Goal: Task Accomplishment & Management: Complete application form

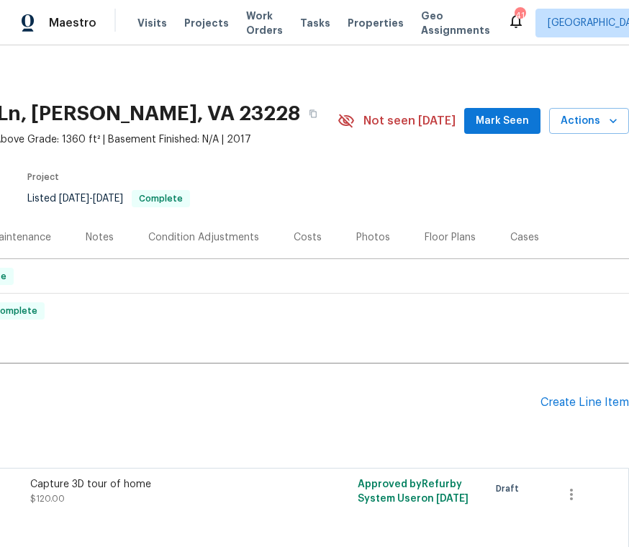
scroll to position [3, 184]
click at [601, 398] on div "Create Line Item" at bounding box center [584, 402] width 88 height 14
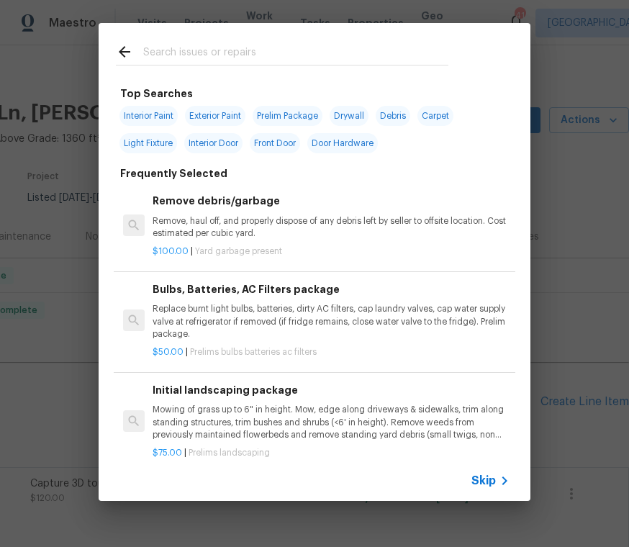
click at [204, 40] on div at bounding box center [282, 51] width 367 height 57
click at [165, 45] on input "text" at bounding box center [295, 54] width 305 height 22
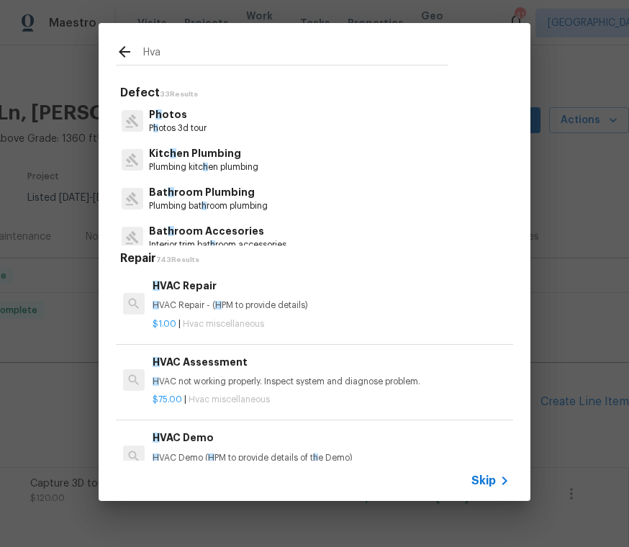
type input "Hvac"
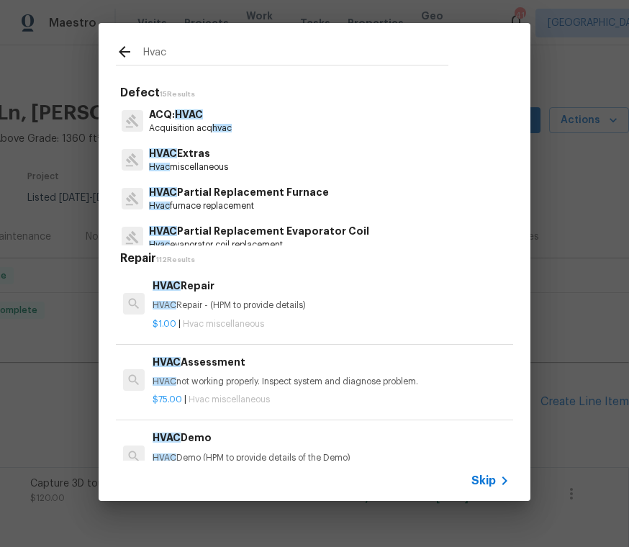
scroll to position [0, 0]
click at [191, 159] on p "HVAC Extras" at bounding box center [188, 153] width 79 height 15
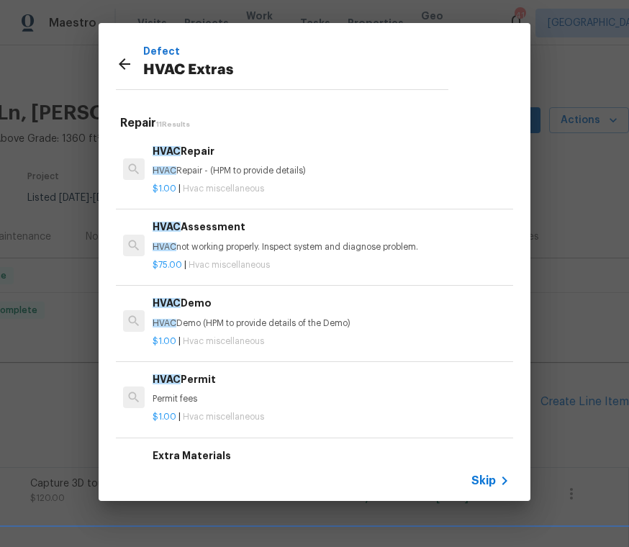
click at [285, 247] on p "HVAC not working properly. Inspect system and diagnose problem." at bounding box center [330, 247] width 357 height 12
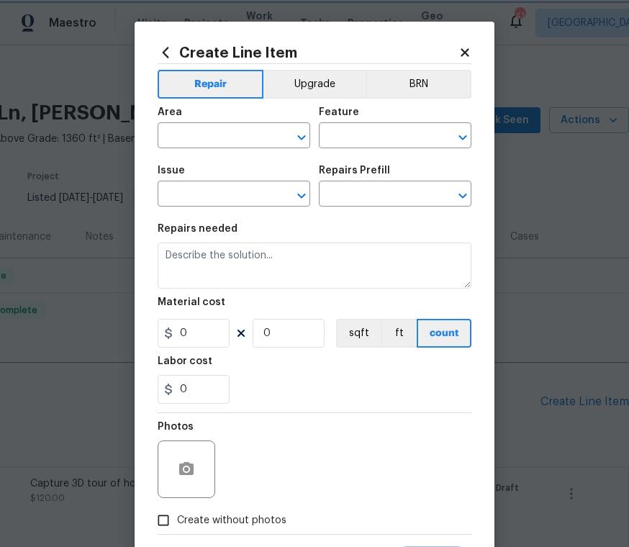
type input "HVAC"
type input "HVAC Extras"
type input "HVAC Assessment $75.00"
type textarea "HVAC not working properly. Inspect system and diagnose problem."
type input "75"
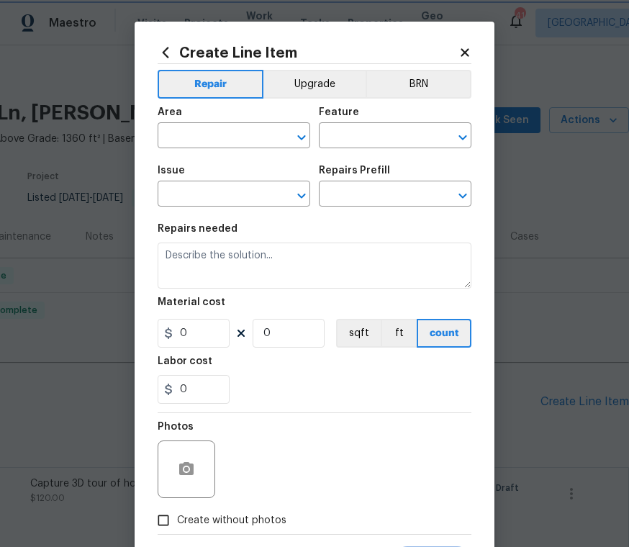
type input "1"
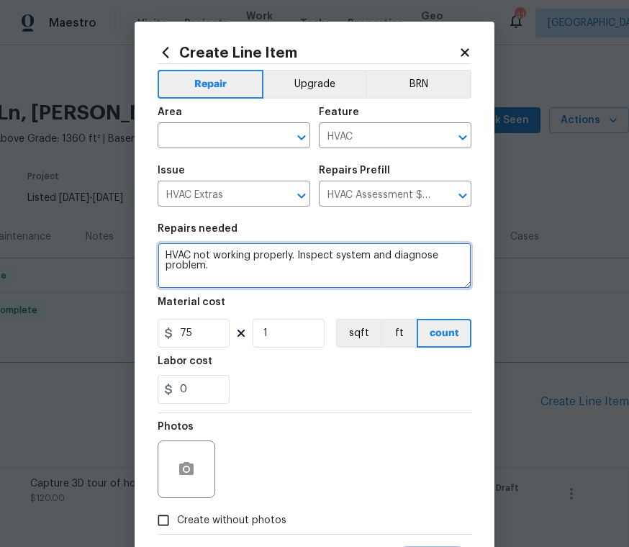
click at [196, 286] on textarea "HVAC not working properly. Inspect system and diagnose problem." at bounding box center [314, 265] width 314 height 46
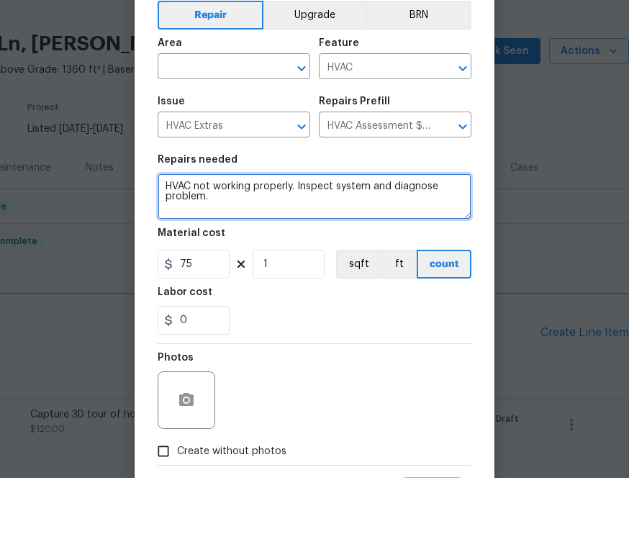
click at [249, 242] on textarea "HVAC not working properly. Inspect system and diagnose problem." at bounding box center [314, 265] width 314 height 46
click at [299, 129] on icon "Open" at bounding box center [301, 137] width 17 height 17
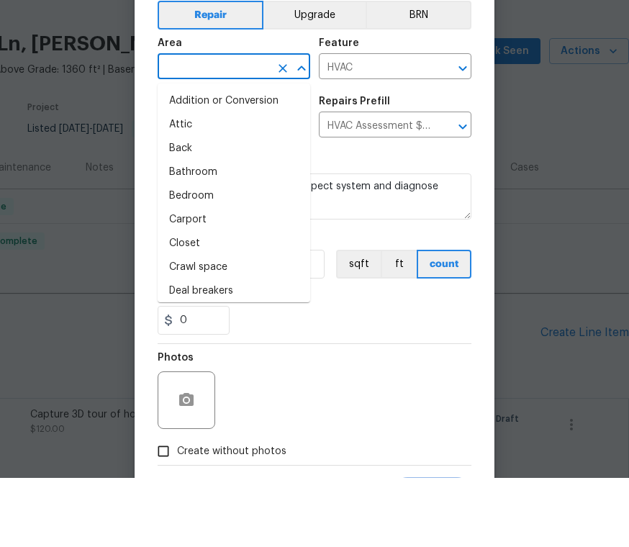
click at [291, 127] on button "Clear" at bounding box center [283, 137] width 20 height 20
click at [299, 134] on icon "Close" at bounding box center [301, 136] width 8 height 5
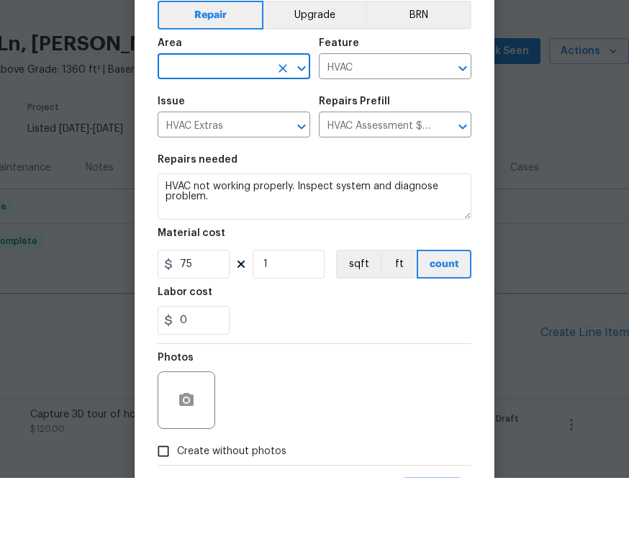
click at [307, 129] on icon "Open" at bounding box center [301, 137] width 17 height 17
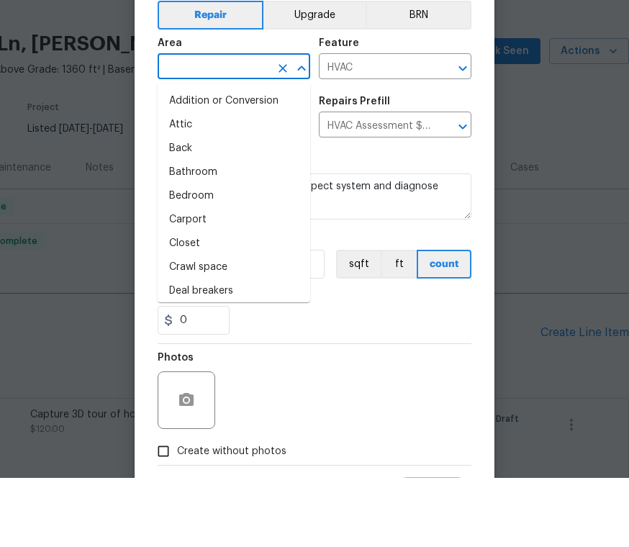
click at [298, 129] on icon "Close" at bounding box center [301, 137] width 17 height 17
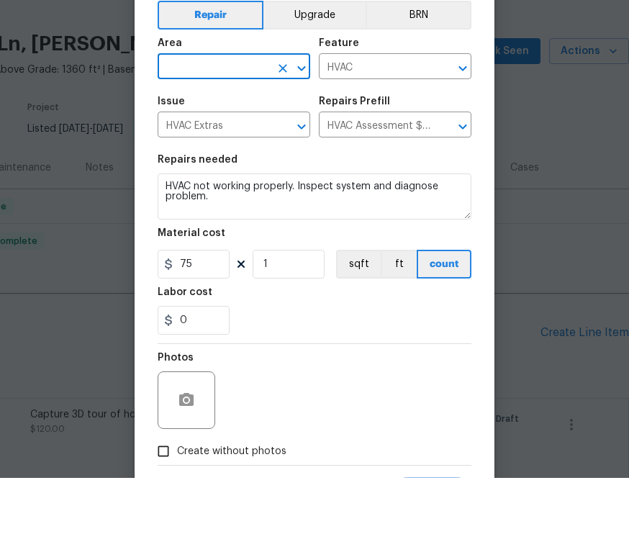
click at [233, 126] on input "text" at bounding box center [213, 137] width 112 height 22
click at [223, 182] on li "Interior Overall" at bounding box center [233, 194] width 152 height 24
type input "Interior Overall"
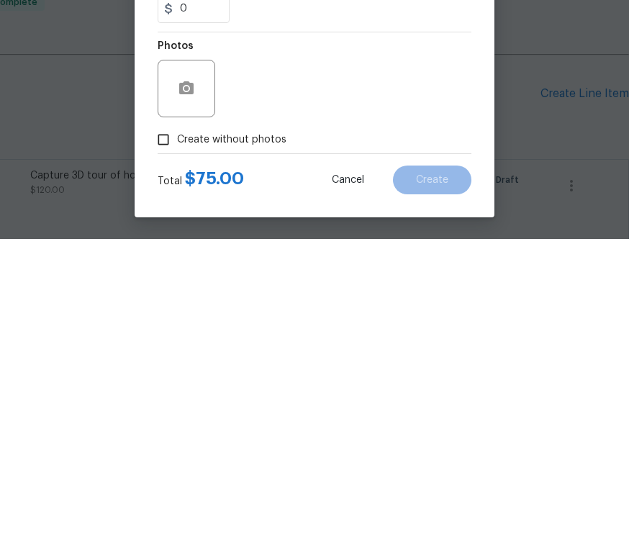
scroll to position [22, 0]
click at [167, 434] on input "Create without photos" at bounding box center [163, 447] width 27 height 27
checkbox input "true"
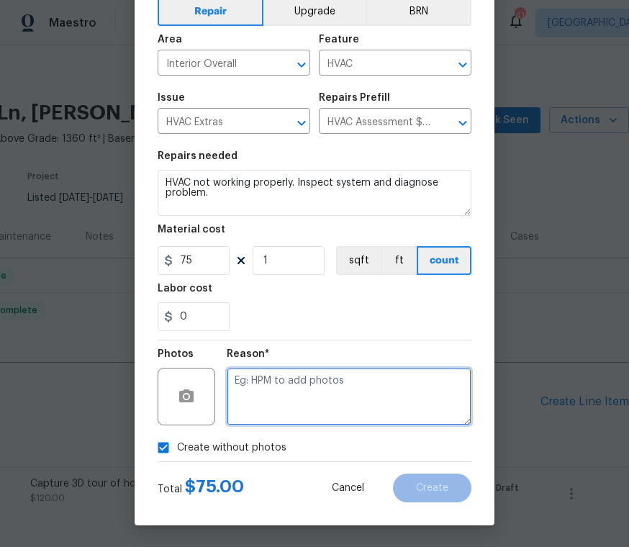
click at [322, 393] on textarea at bounding box center [349, 396] width 245 height 58
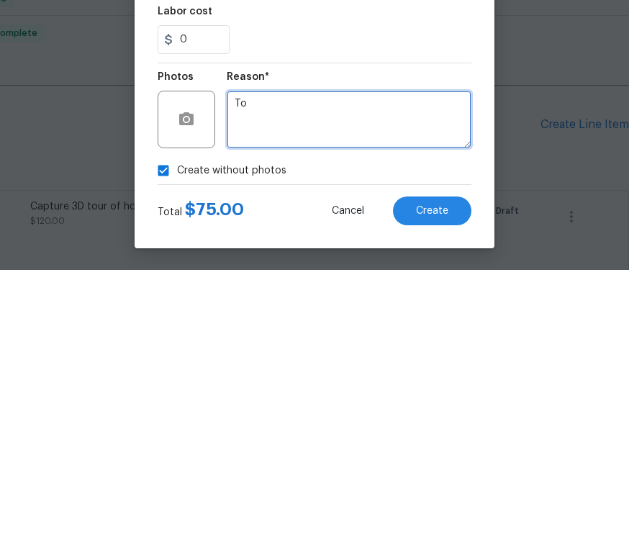
type textarea "T"
type textarea "Vendor to add"
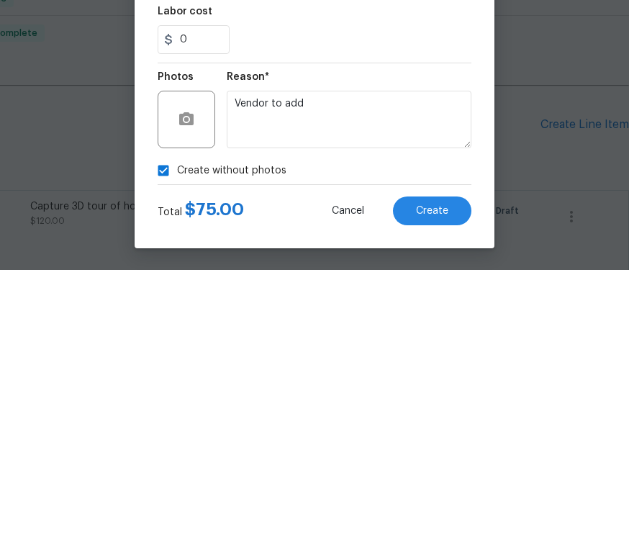
click at [442, 483] on span "Create" at bounding box center [432, 488] width 32 height 11
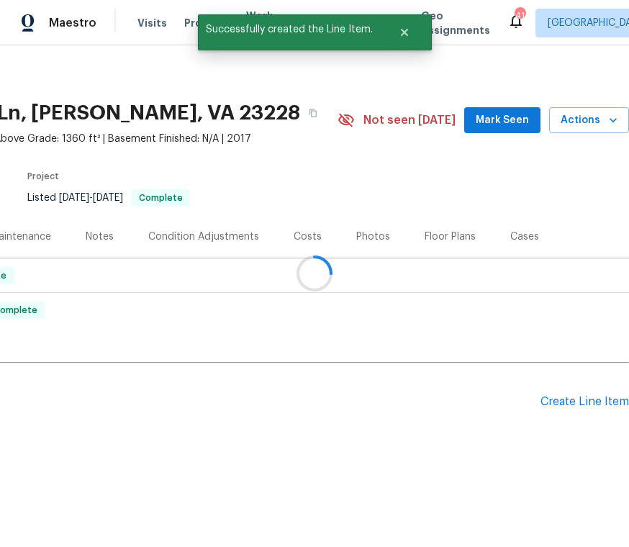
scroll to position [0, 184]
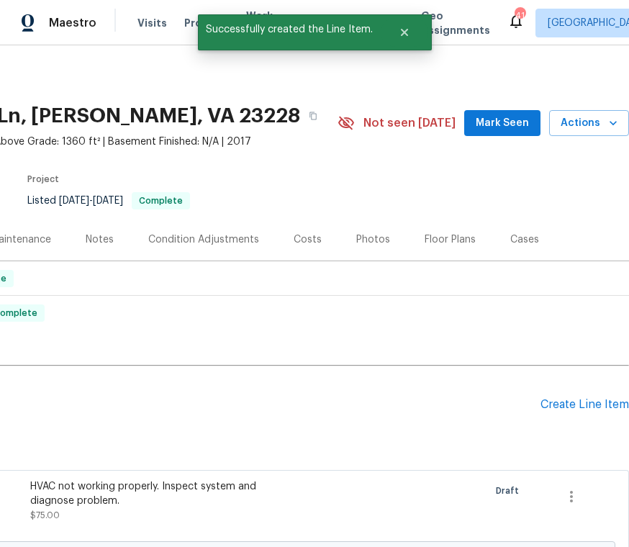
click at [193, 479] on div "HVAC not working properly. Inspect system and diagnose problem." at bounding box center [156, 493] width 253 height 29
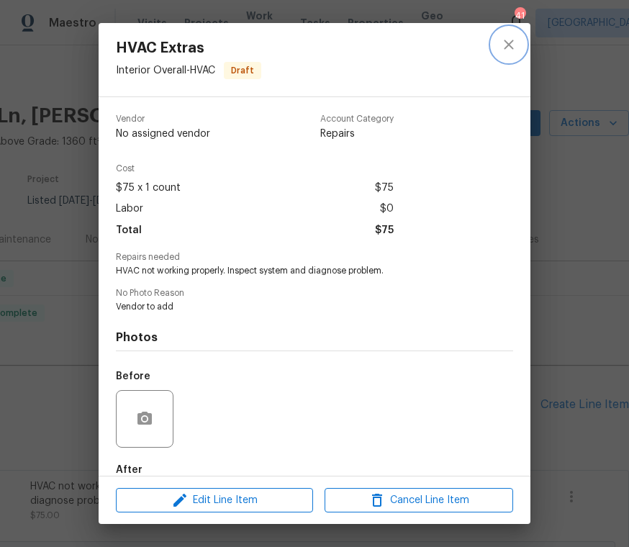
click at [515, 50] on icon "close" at bounding box center [508, 44] width 17 height 17
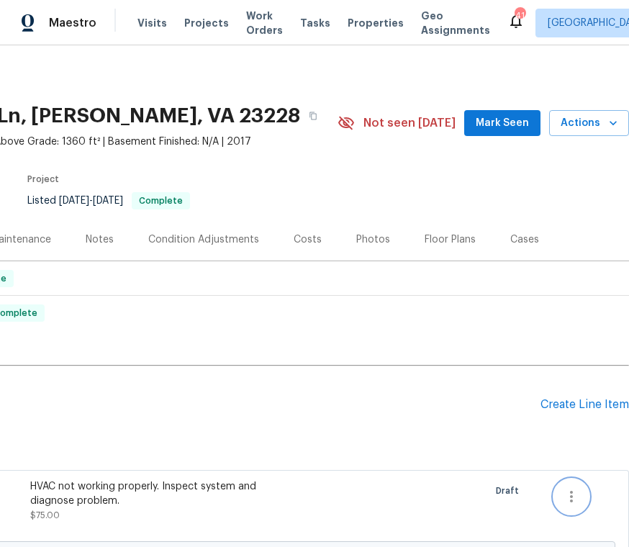
click at [571, 490] on icon "button" at bounding box center [571, 496] width 3 height 12
click at [591, 482] on li "Cancel" at bounding box center [581, 484] width 55 height 24
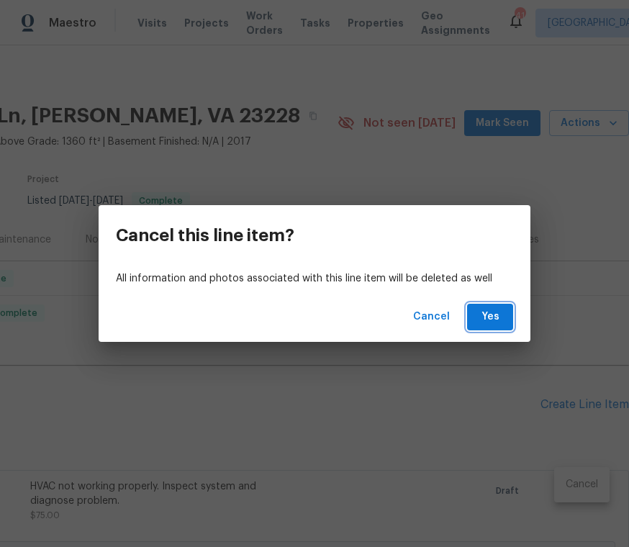
click at [501, 320] on span "Yes" at bounding box center [489, 317] width 23 height 18
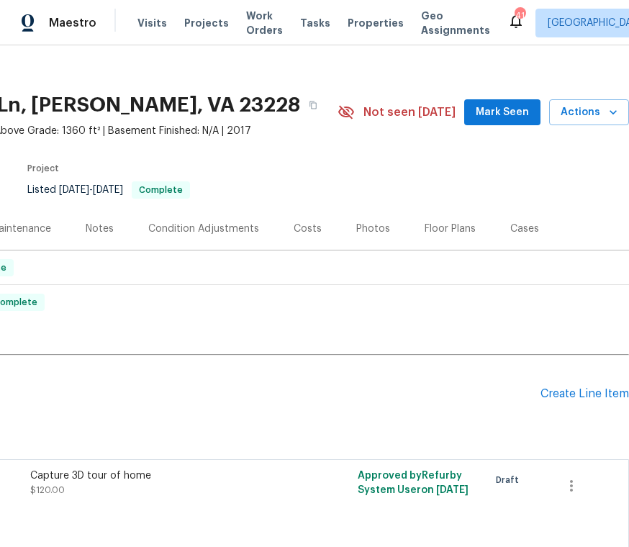
scroll to position [4, 184]
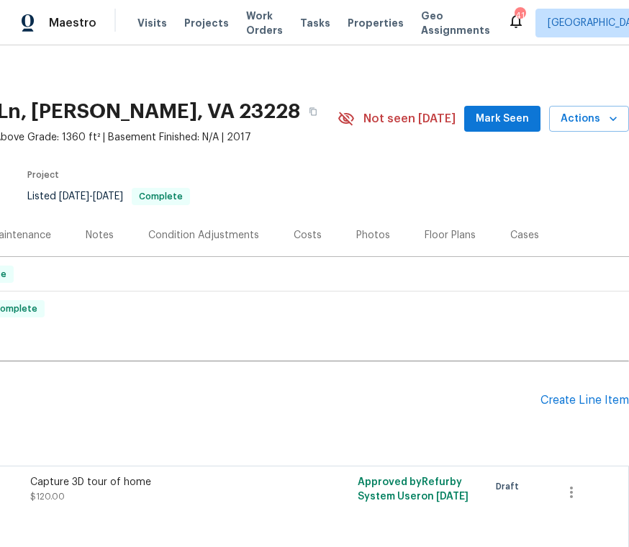
click at [576, 393] on div "Create Line Item" at bounding box center [584, 400] width 88 height 14
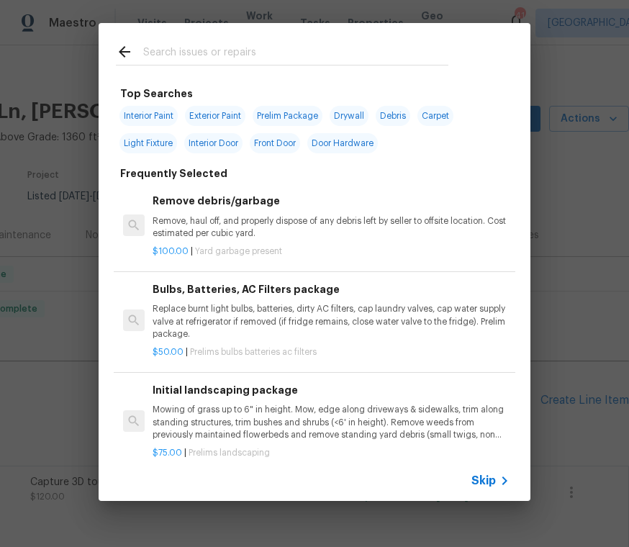
click at [215, 47] on input "text" at bounding box center [295, 54] width 305 height 22
type input "Hvac"
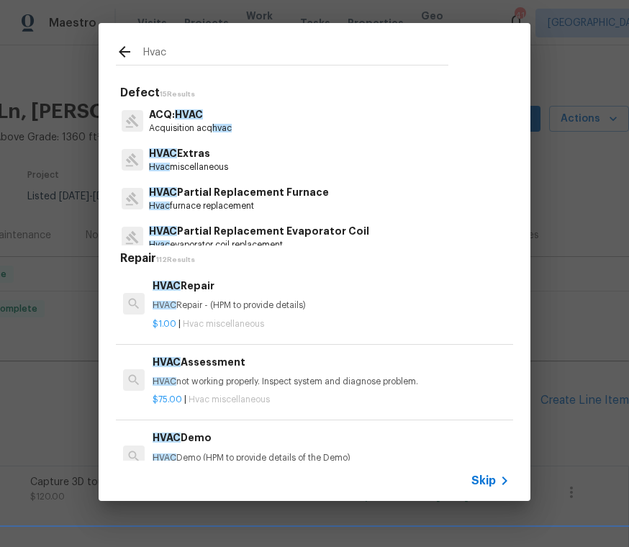
click at [208, 162] on p "Hvac miscellaneous" at bounding box center [188, 167] width 79 height 12
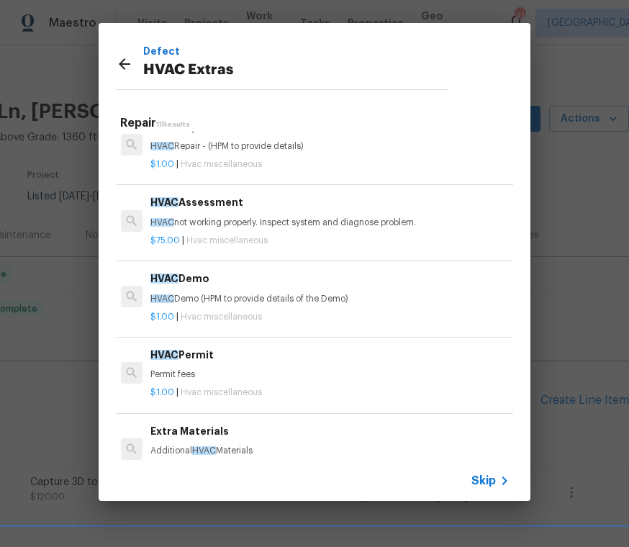
scroll to position [25, 2]
click at [218, 222] on p "HVAC not working properly. Inspect system and diagnose problem." at bounding box center [328, 222] width 357 height 12
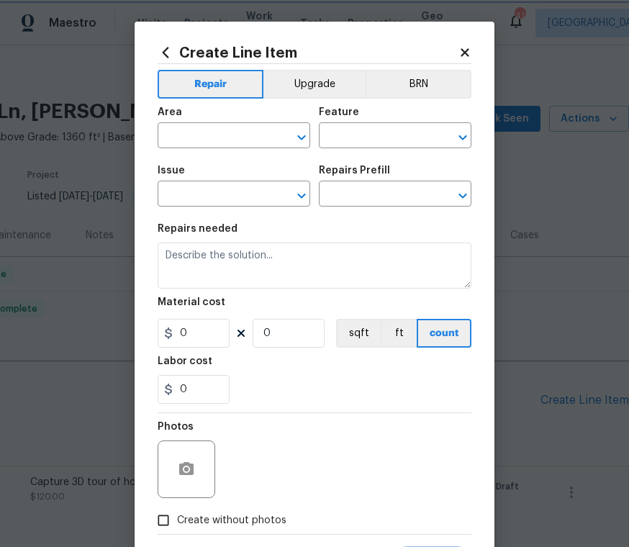
type input "HVAC"
type input "HVAC Extras"
type textarea "HVAC not working properly. Inspect system and diagnose problem."
type input "1"
type input "HVAC Assessment $75.00"
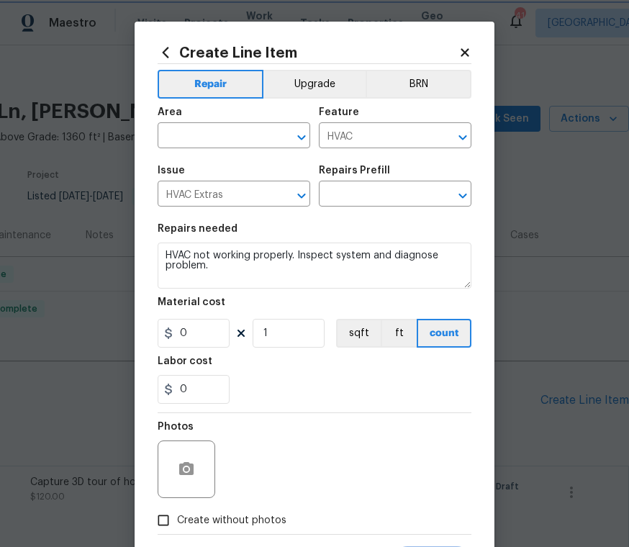
type input "75"
click at [301, 140] on icon "Open" at bounding box center [301, 136] width 8 height 5
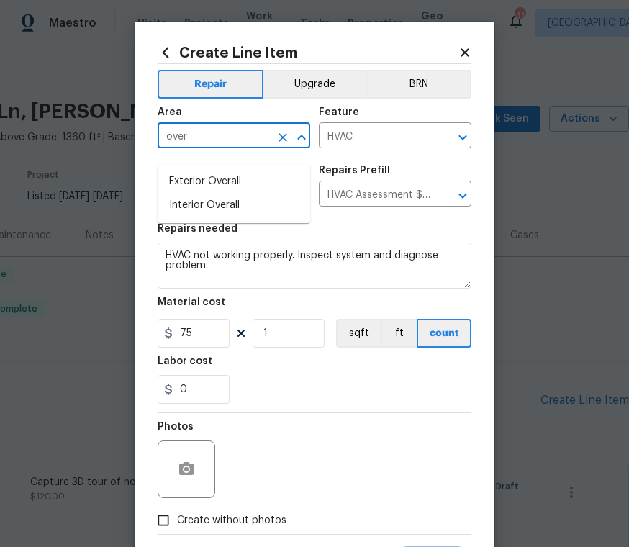
click at [231, 196] on li "Interior Overall" at bounding box center [233, 205] width 152 height 24
type input "Interior Overall"
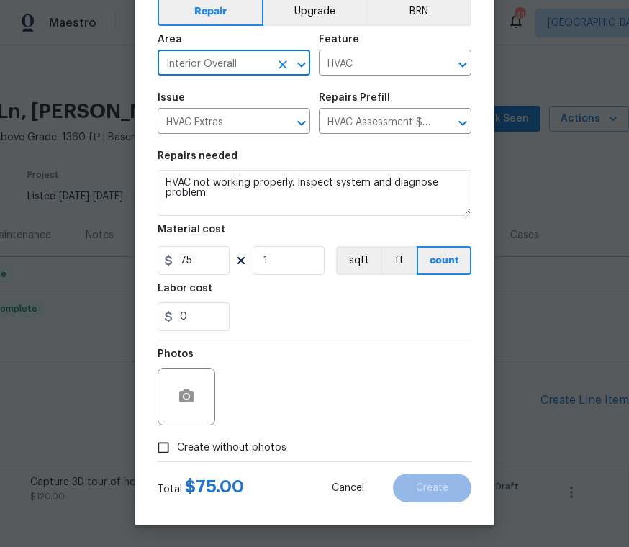
scroll to position [76, 0]
click at [161, 444] on input "Create without photos" at bounding box center [163, 447] width 27 height 27
checkbox input "true"
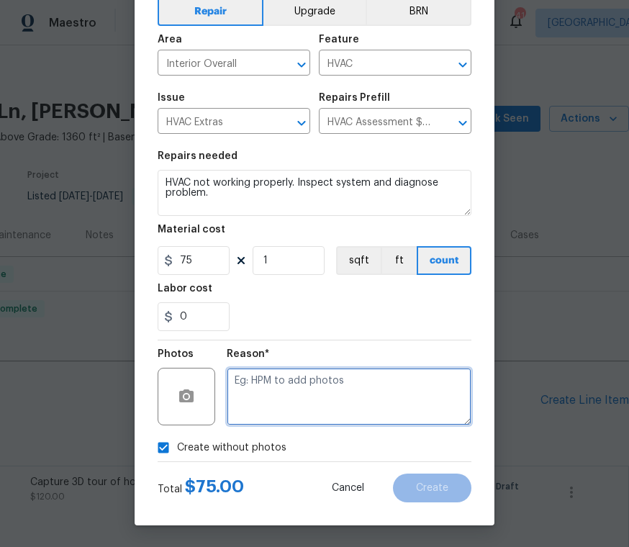
click at [273, 387] on textarea at bounding box center [349, 396] width 245 height 58
type textarea "To add"
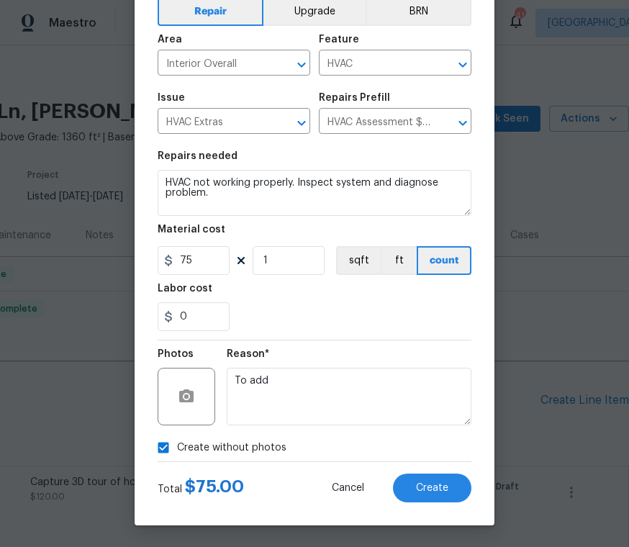
click at [440, 495] on button "Create" at bounding box center [432, 487] width 78 height 29
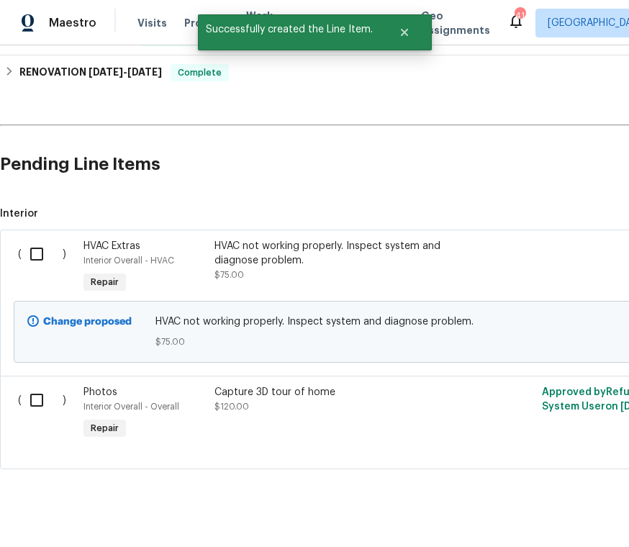
scroll to position [239, 0]
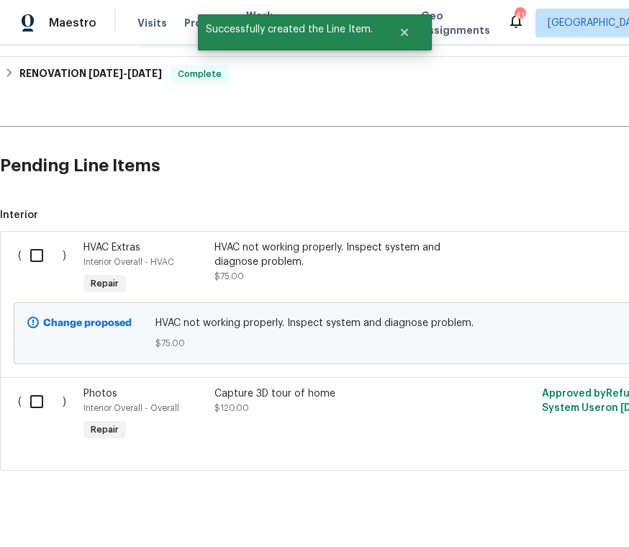
click at [38, 240] on input "checkbox" at bounding box center [42, 255] width 41 height 30
checkbox input "true"
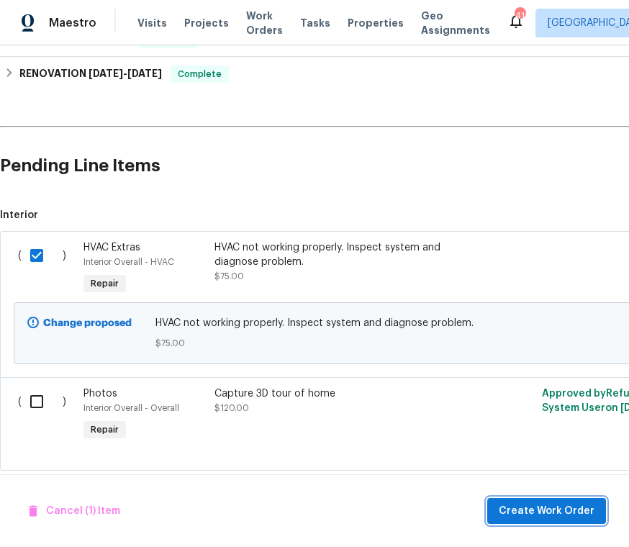
click at [559, 508] on span "Create Work Order" at bounding box center [546, 511] width 96 height 18
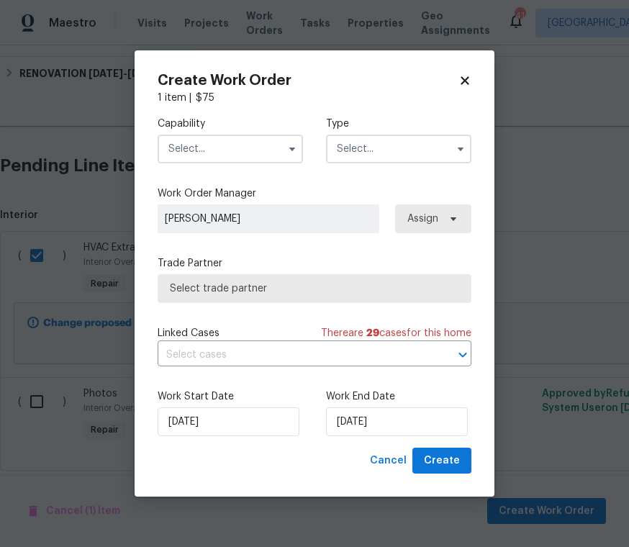
click at [280, 142] on input "text" at bounding box center [229, 148] width 145 height 29
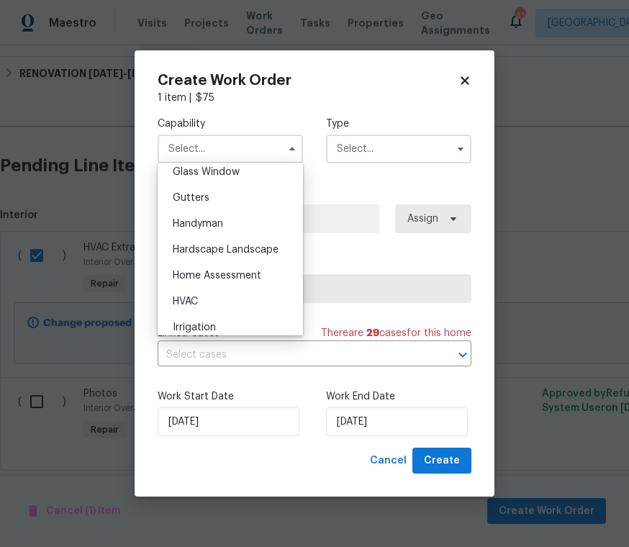
scroll to position [747, 0]
click at [201, 299] on div "HVAC" at bounding box center [230, 301] width 138 height 26
type input "HVAC"
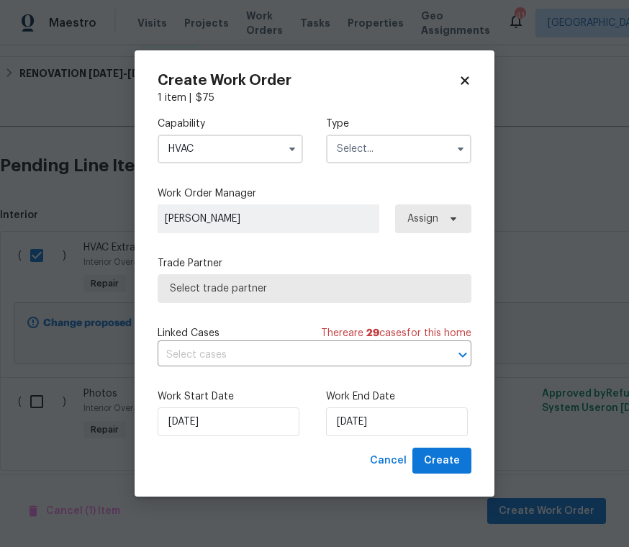
click at [460, 151] on icon "button" at bounding box center [461, 149] width 12 height 12
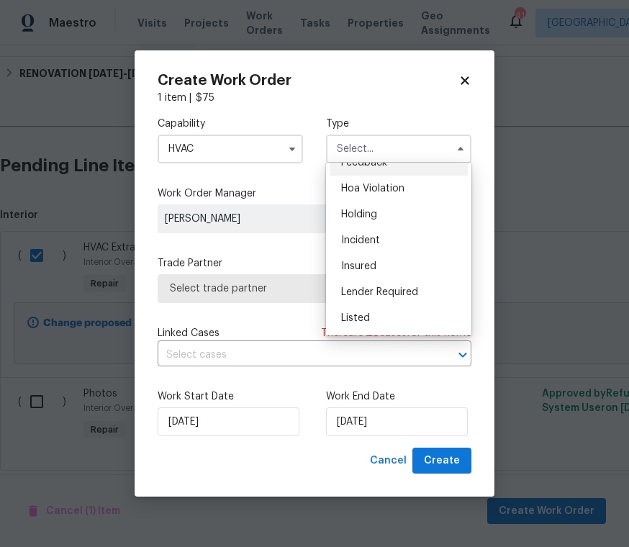
scroll to position [39, 0]
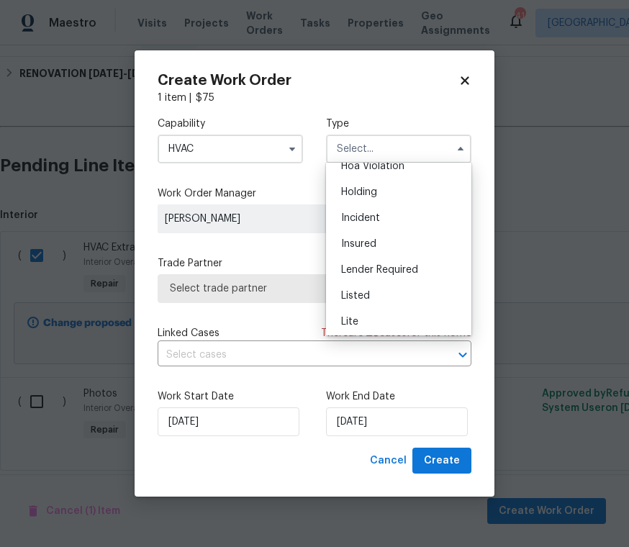
click at [363, 296] on span "Listed" at bounding box center [355, 296] width 29 height 10
type input "Listed"
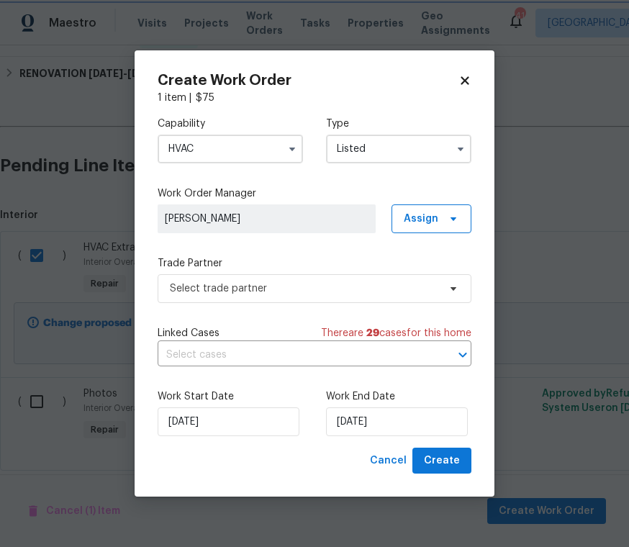
scroll to position [0, 0]
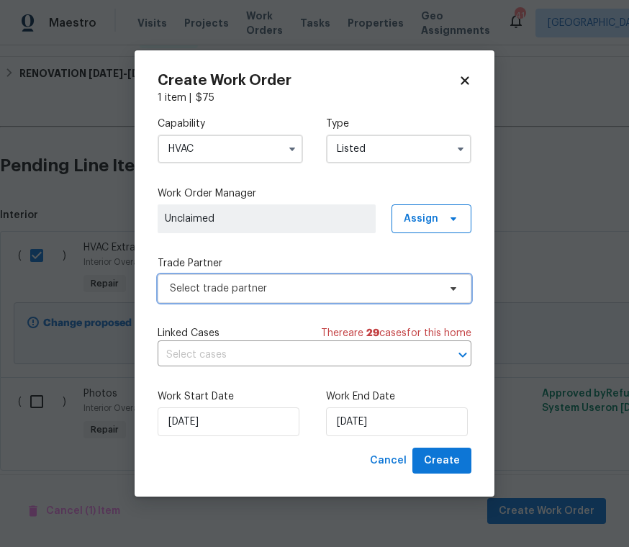
click at [458, 291] on icon at bounding box center [453, 289] width 12 height 12
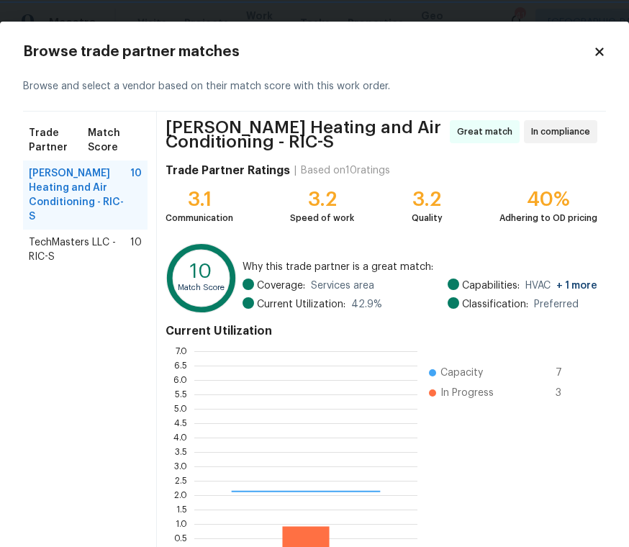
scroll to position [201, 223]
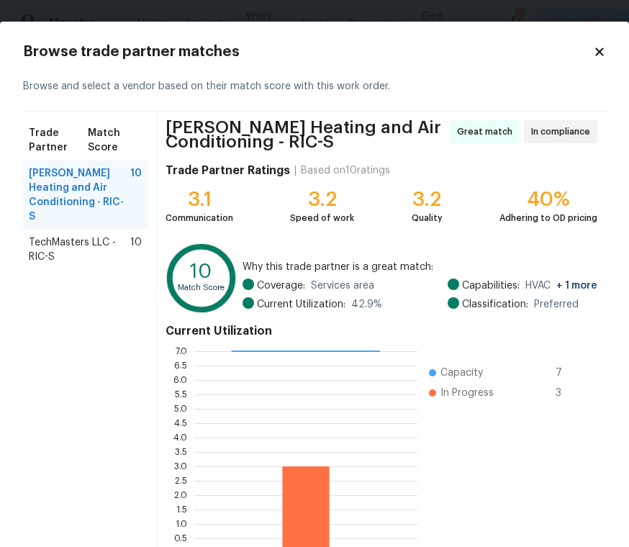
click at [77, 235] on span "TechMasters LLC - RIC-S" at bounding box center [79, 249] width 101 height 29
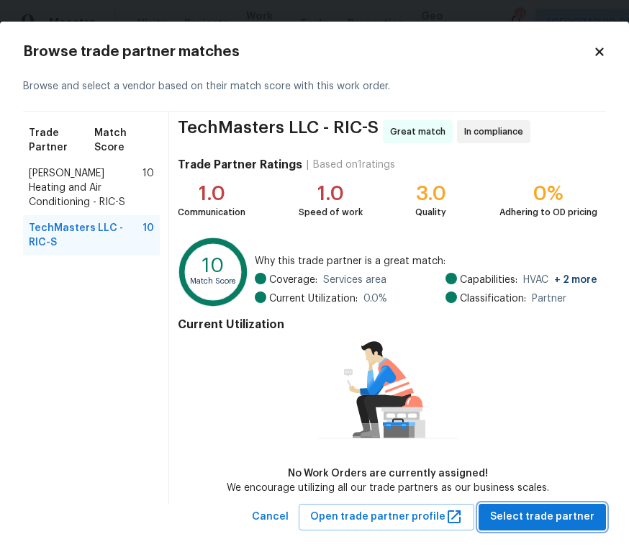
click at [542, 503] on button "Select trade partner" at bounding box center [541, 516] width 127 height 27
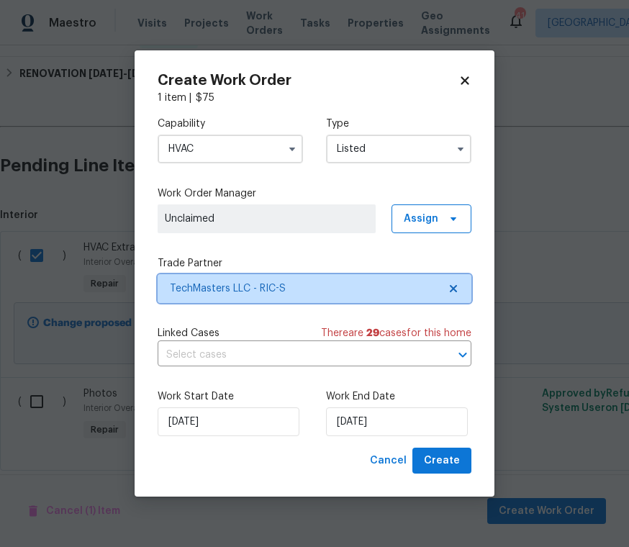
click at [447, 283] on span at bounding box center [451, 289] width 16 height 12
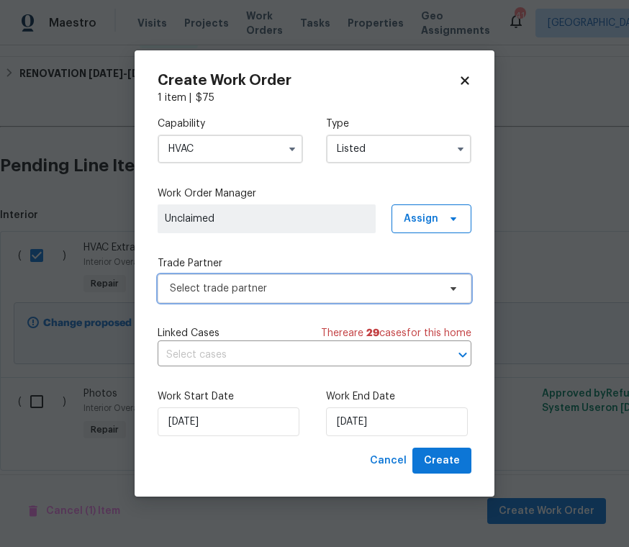
click at [358, 294] on span "Select trade partner" at bounding box center [304, 288] width 268 height 14
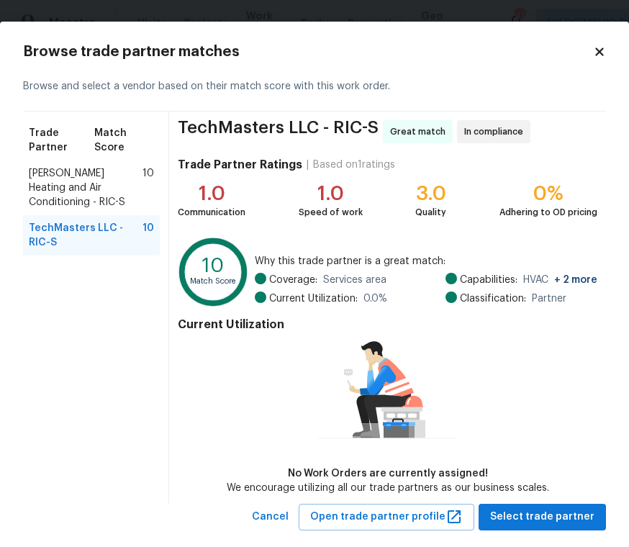
click at [78, 183] on span "Mayer Heating and Air Conditioning - RIC-S" at bounding box center [86, 187] width 114 height 43
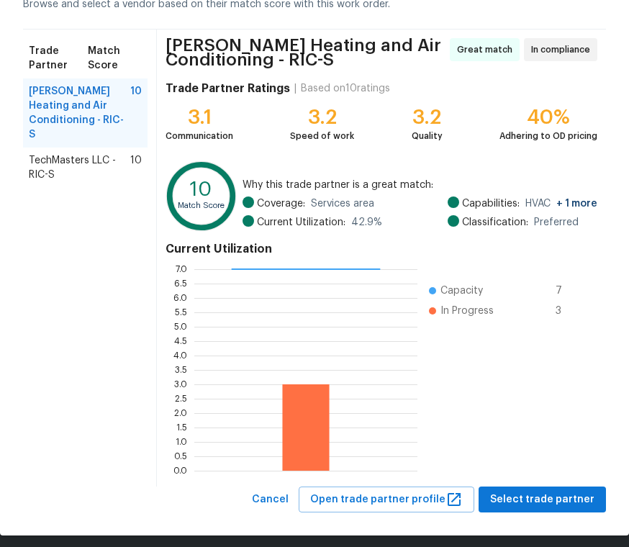
scroll to position [83, 0]
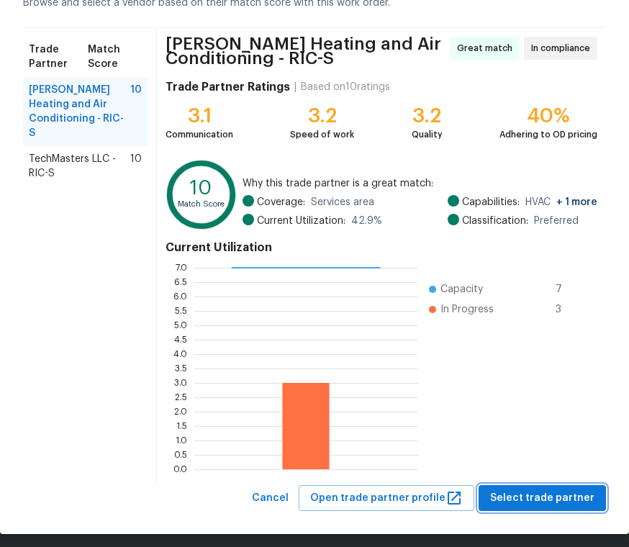
click at [544, 495] on span "Select trade partner" at bounding box center [542, 498] width 104 height 18
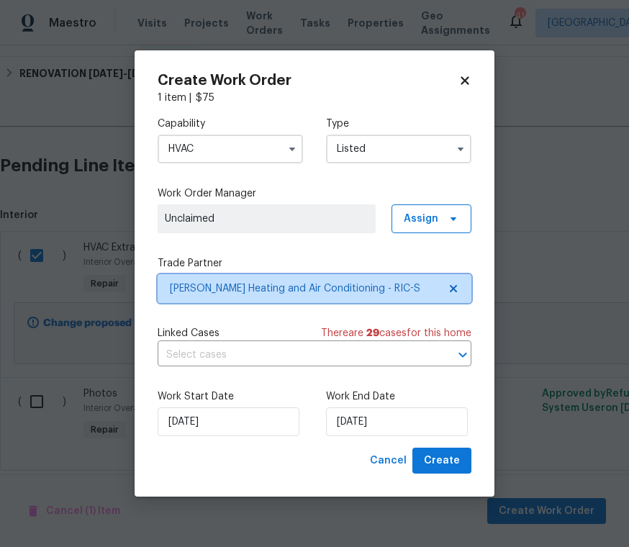
scroll to position [0, 0]
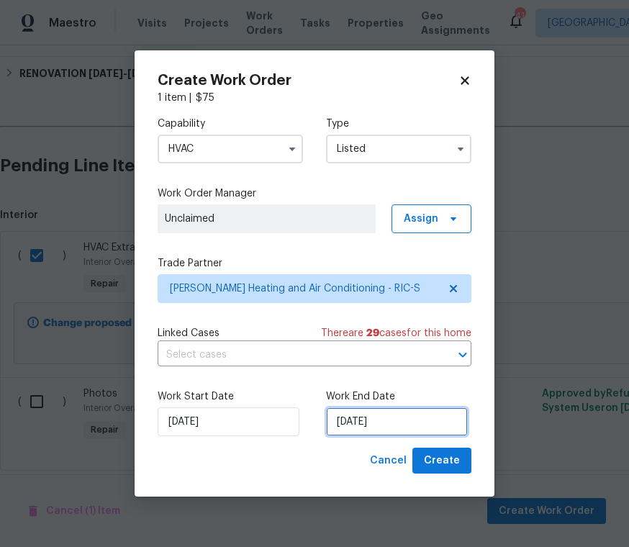
click at [394, 417] on input "[DATE]" at bounding box center [397, 421] width 142 height 29
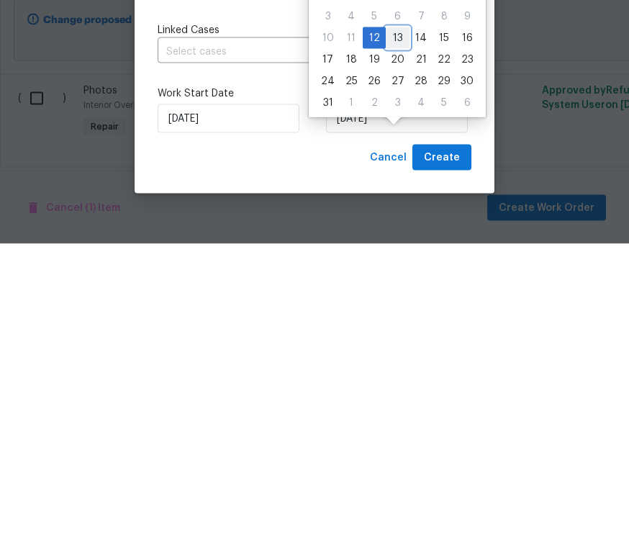
click at [393, 331] on div "13" at bounding box center [397, 341] width 24 height 20
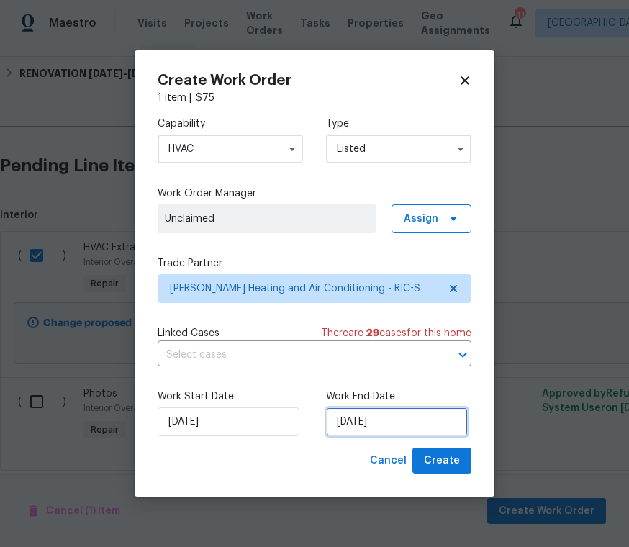
click at [370, 420] on input "8/13/2025" at bounding box center [397, 421] width 142 height 29
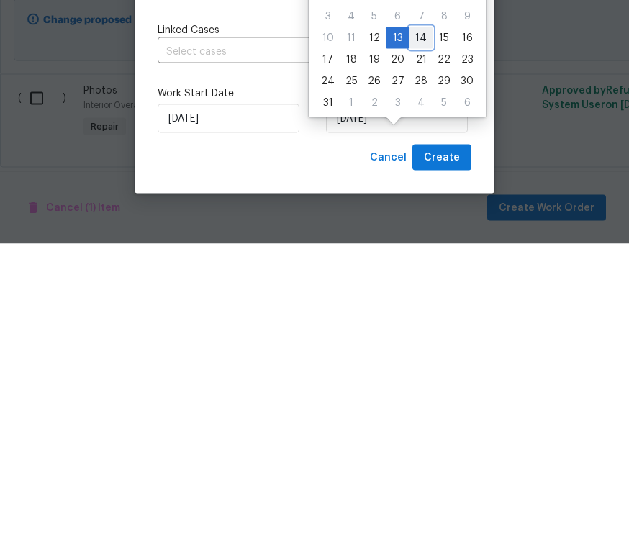
click at [416, 331] on div "14" at bounding box center [420, 341] width 23 height 20
type input "[DATE]"
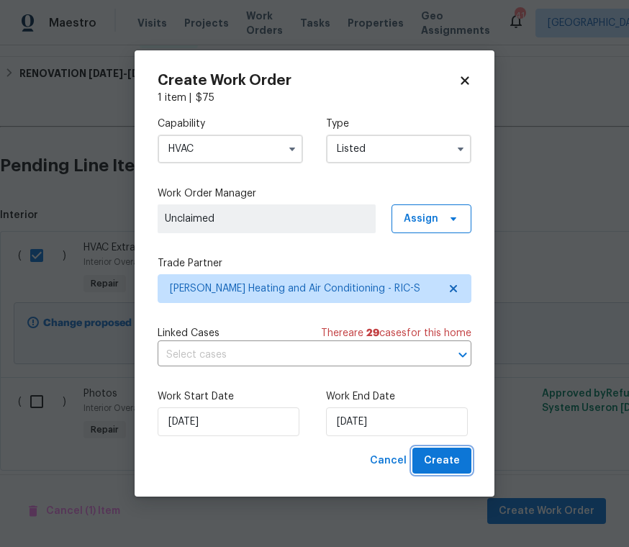
click at [443, 457] on span "Create" at bounding box center [442, 461] width 36 height 18
checkbox input "false"
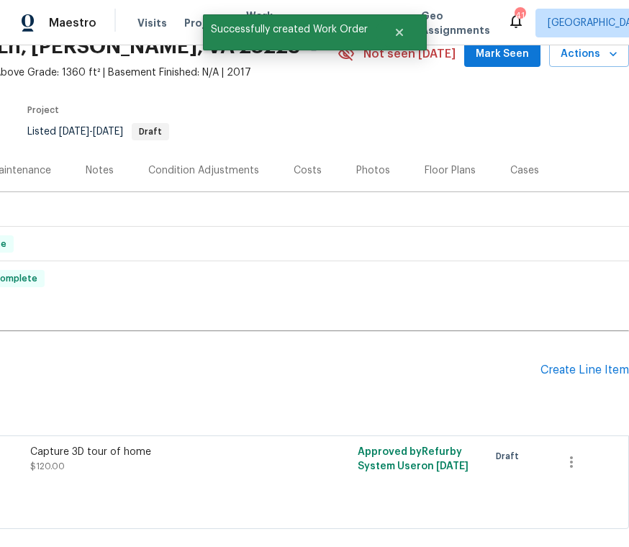
scroll to position [68, 184]
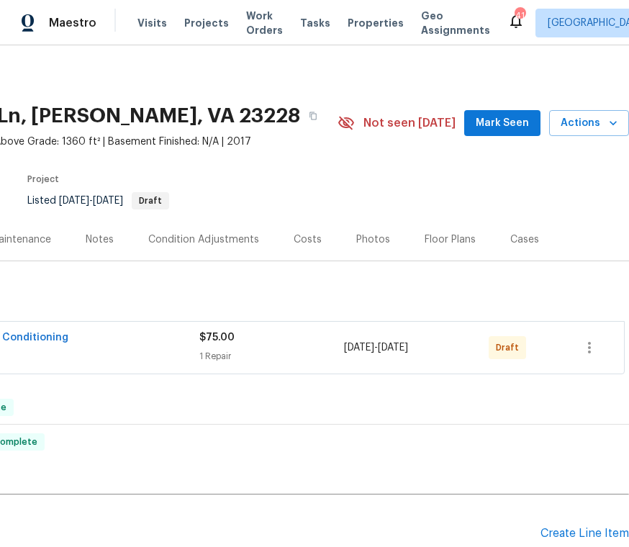
scroll to position [0, 184]
click at [585, 351] on icon "button" at bounding box center [588, 347] width 17 height 17
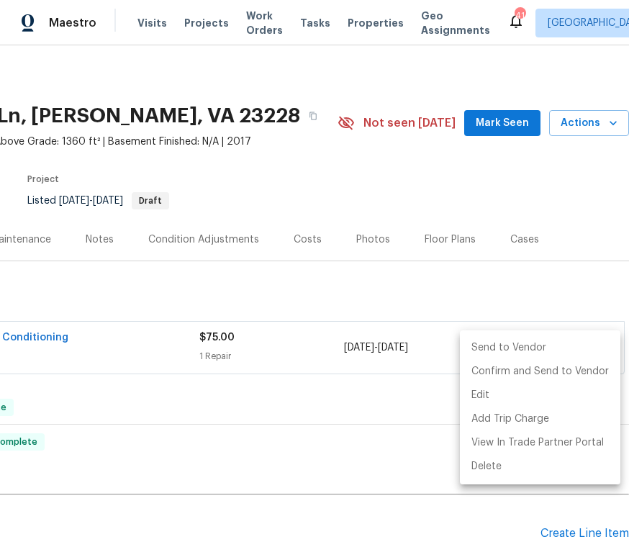
click at [507, 345] on li "Send to Vendor" at bounding box center [540, 348] width 160 height 24
